Goal: Find specific page/section: Find specific page/section

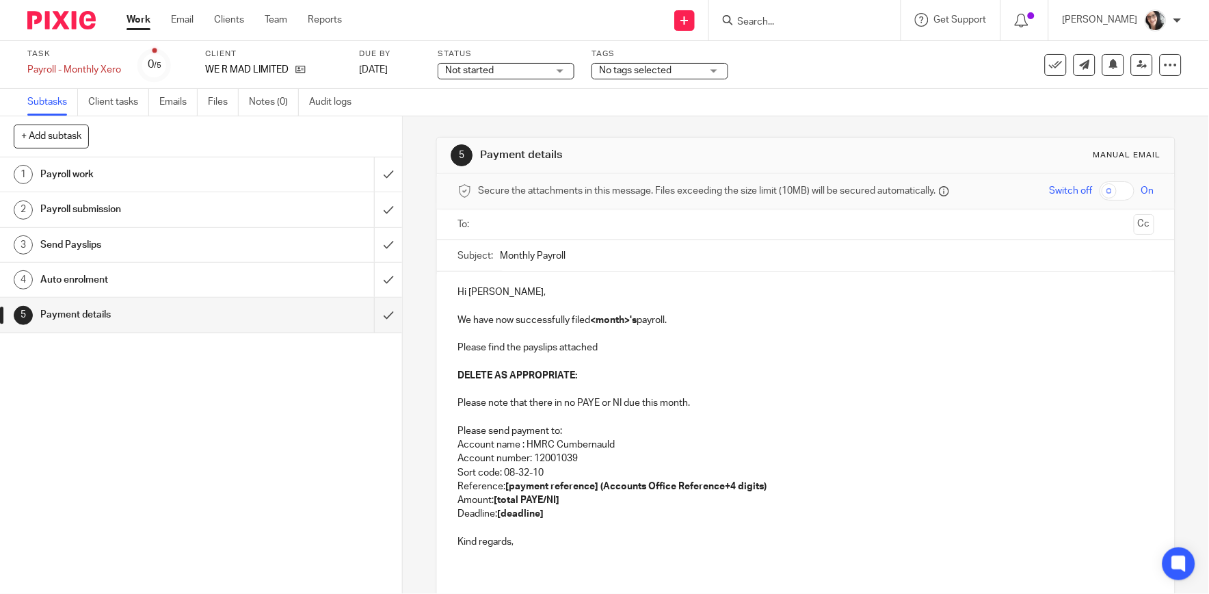
click at [614, 230] on input "text" at bounding box center [805, 225] width 645 height 16
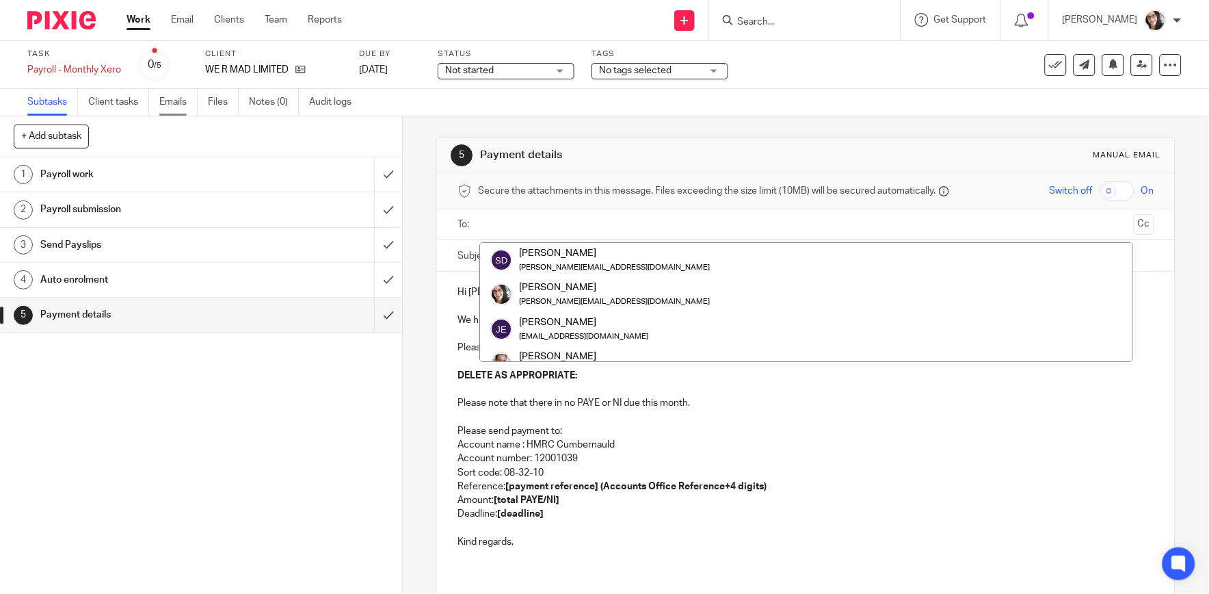
click at [182, 99] on link "Emails" at bounding box center [178, 102] width 38 height 27
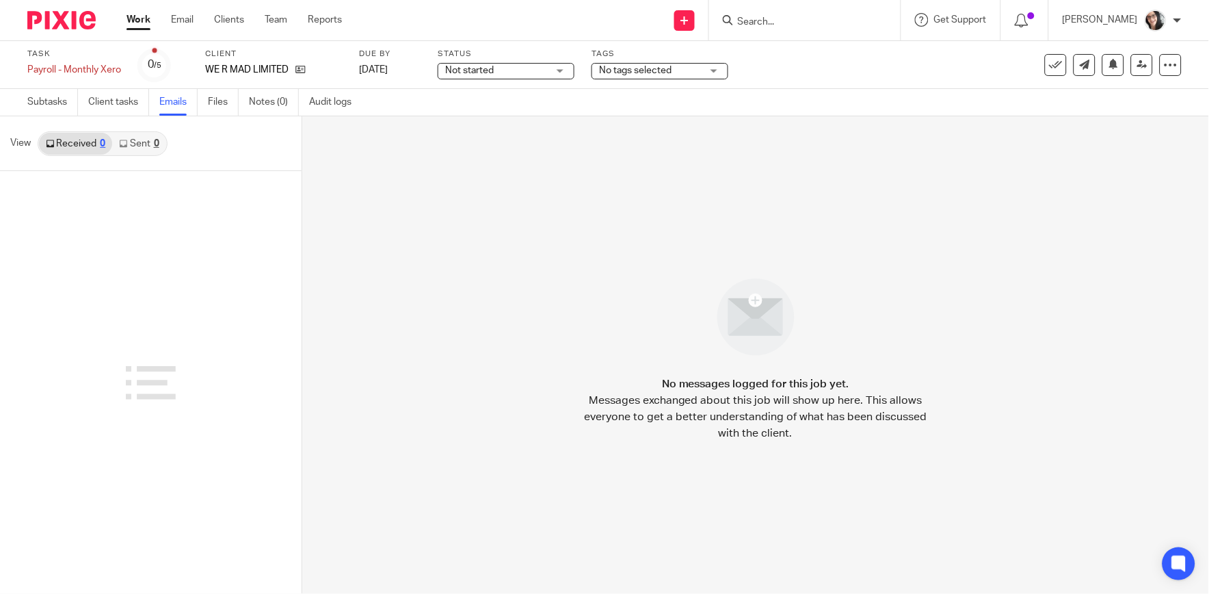
click at [801, 29] on div at bounding box center [805, 20] width 192 height 40
click at [789, 21] on input "Search" at bounding box center [798, 22] width 123 height 12
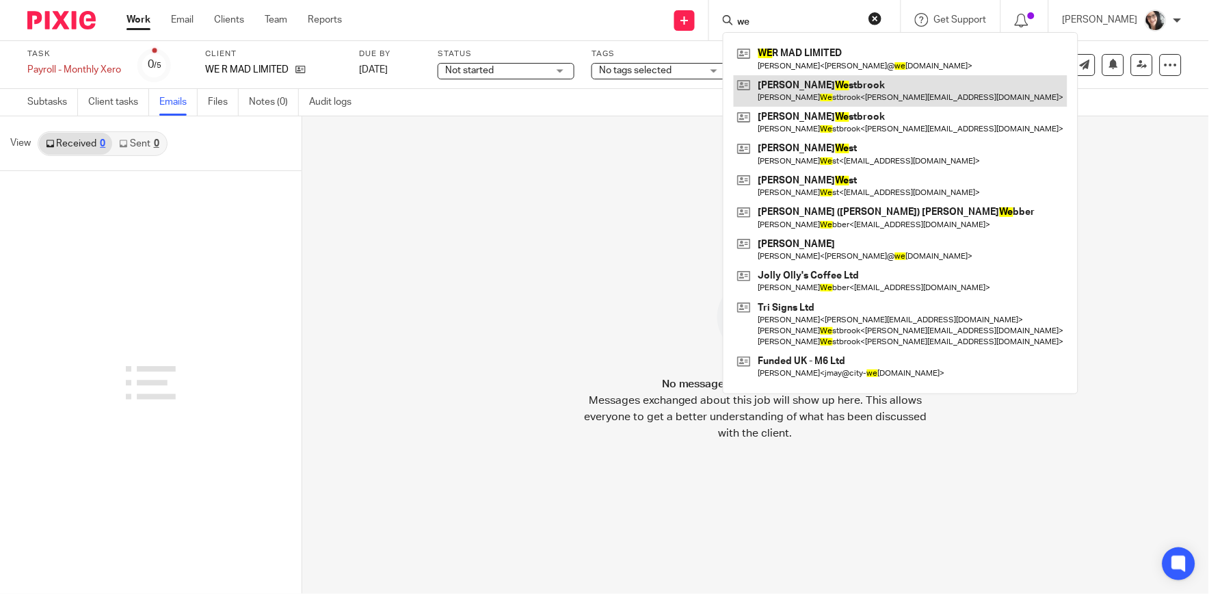
type input "we"
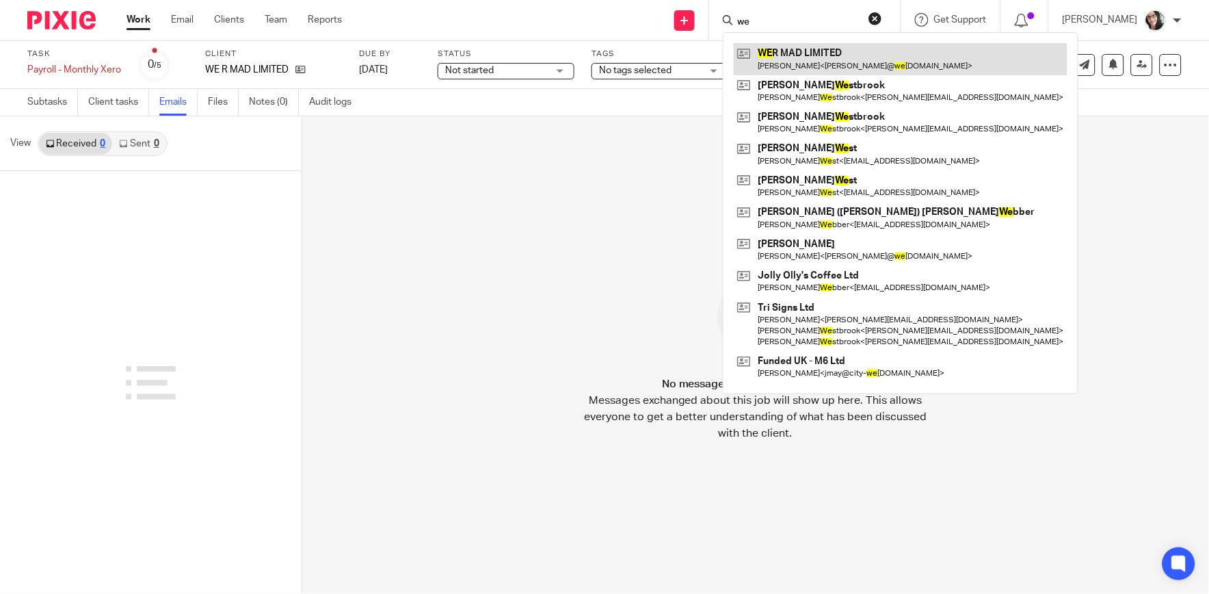
click at [832, 58] on link at bounding box center [901, 58] width 334 height 31
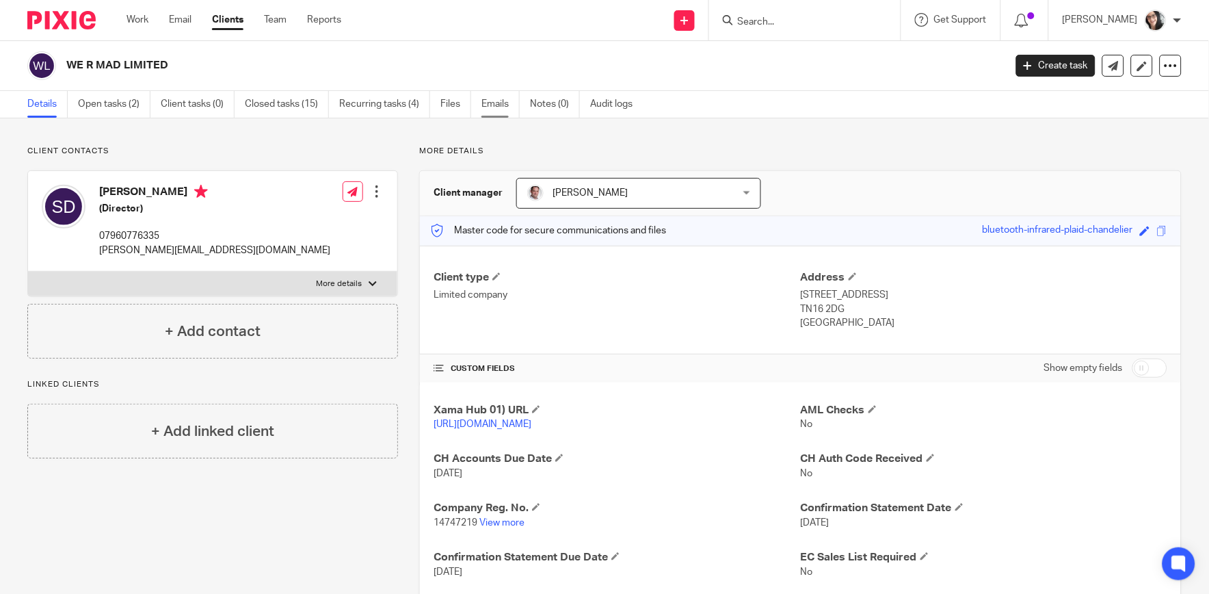
click at [507, 107] on link "Emails" at bounding box center [501, 104] width 38 height 27
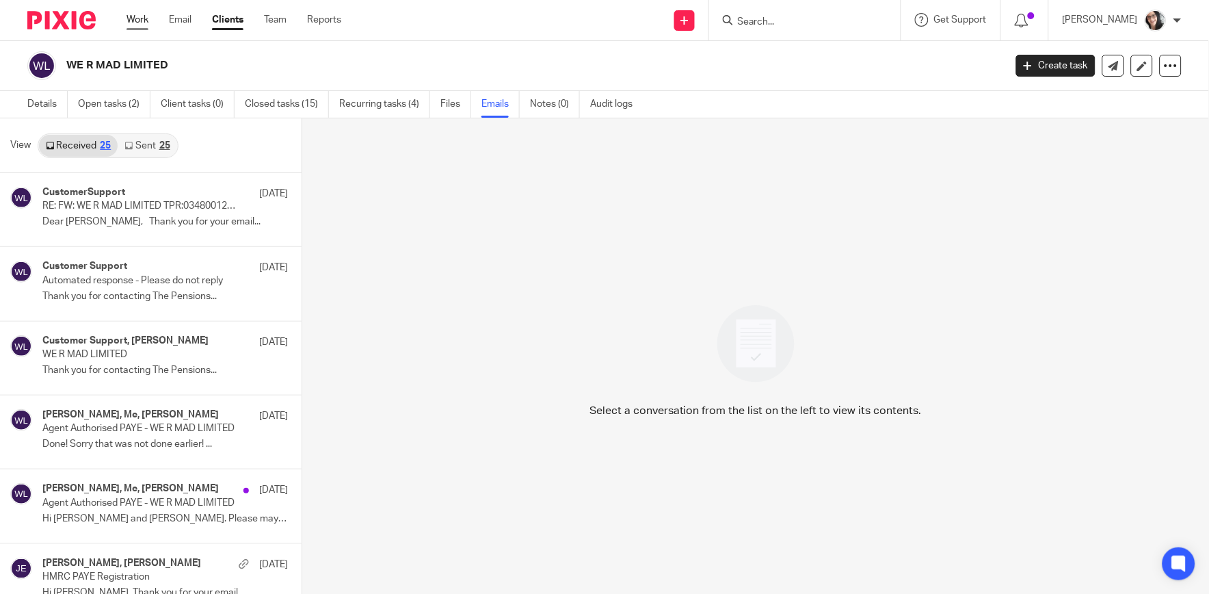
click at [139, 18] on link "Work" at bounding box center [138, 20] width 22 height 14
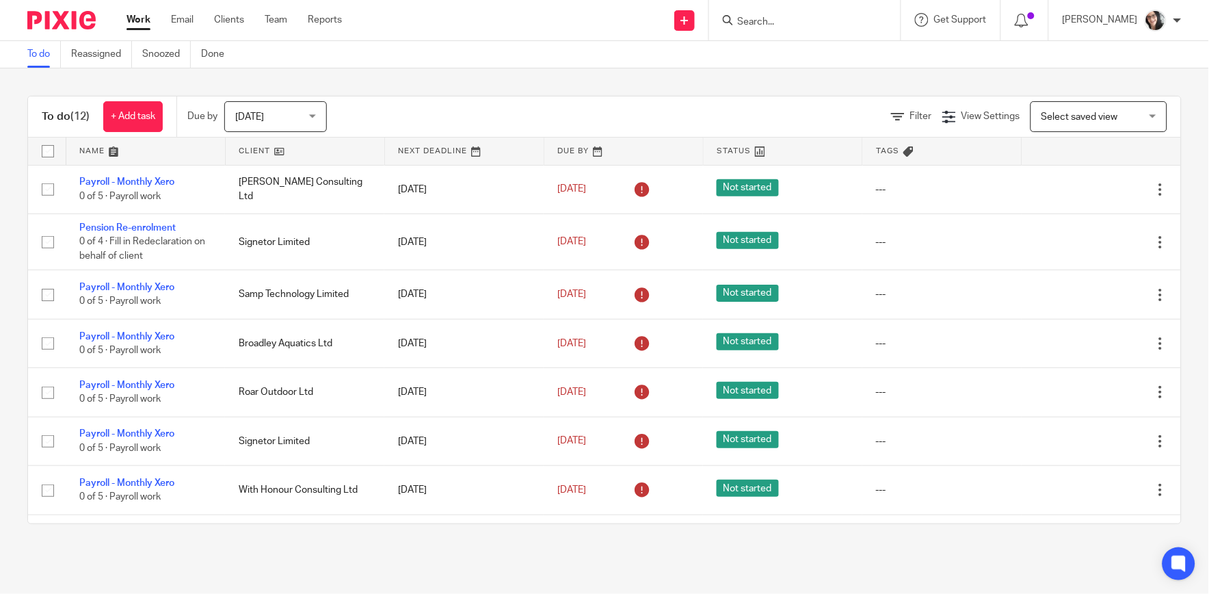
click at [250, 153] on link at bounding box center [305, 150] width 159 height 27
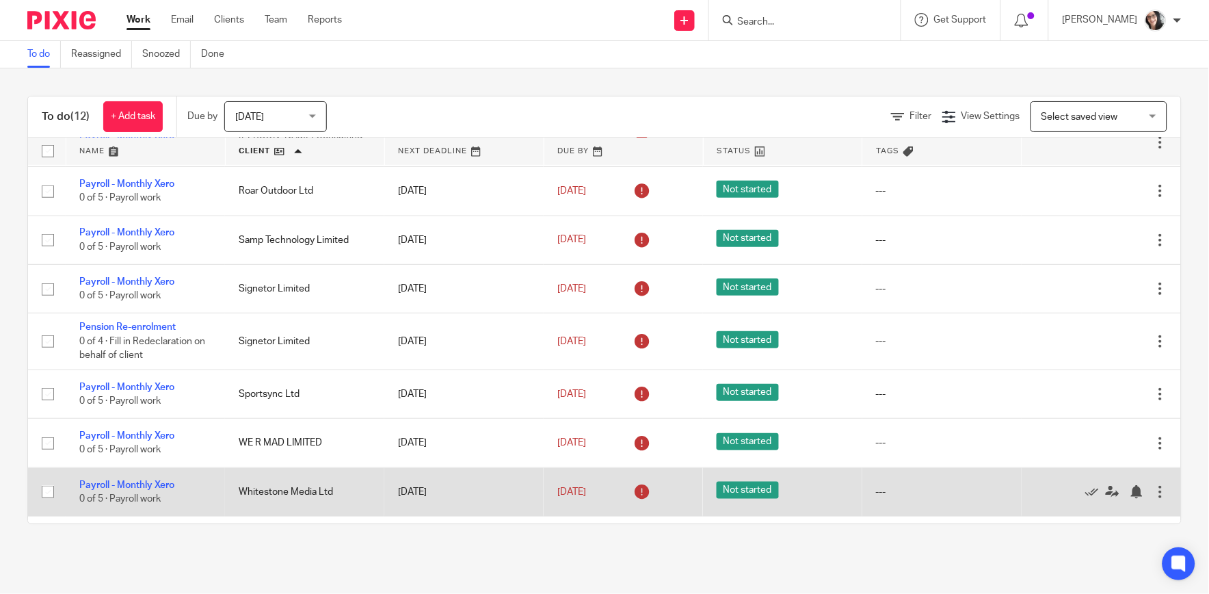
scroll to position [239, 0]
